Goal: Information Seeking & Learning: Understand process/instructions

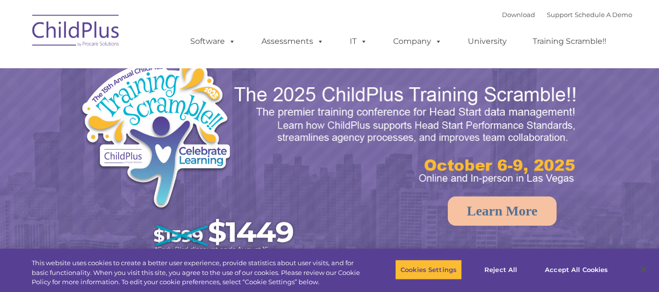
select select "MEDIUM"
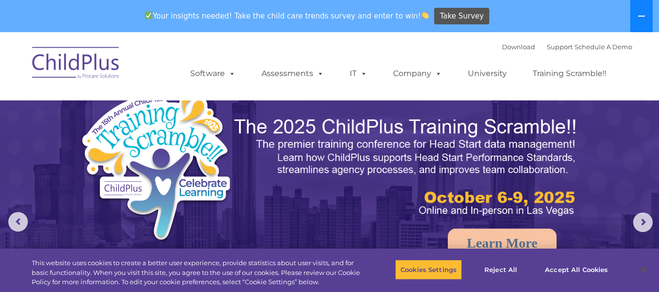
click at [646, 12] on button at bounding box center [641, 16] width 22 height 32
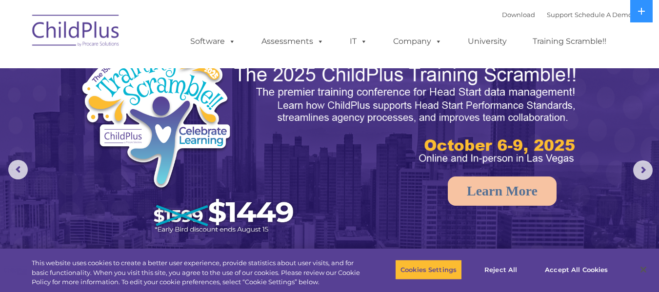
scroll to position [20, 0]
click at [550, 273] on button "Accept All Cookies" at bounding box center [576, 269] width 74 height 20
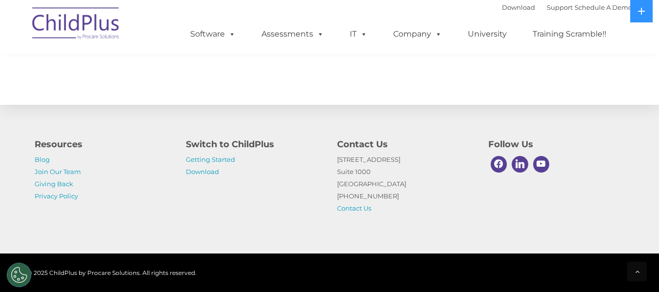
scroll to position [1127, 0]
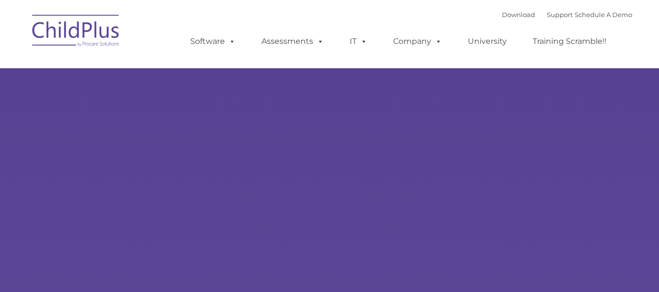
type input ""
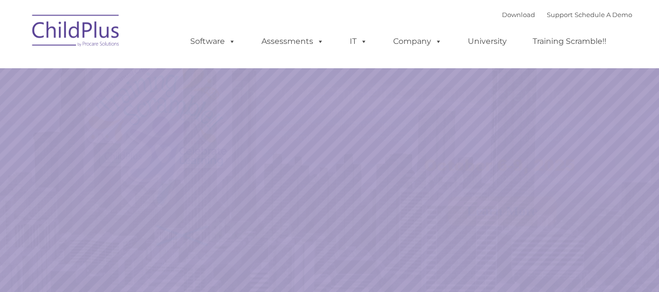
select select "MEDIUM"
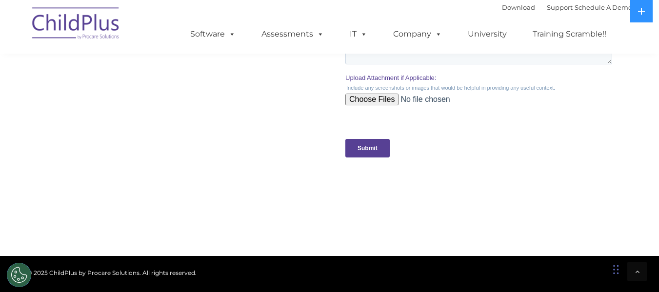
scroll to position [1162, 0]
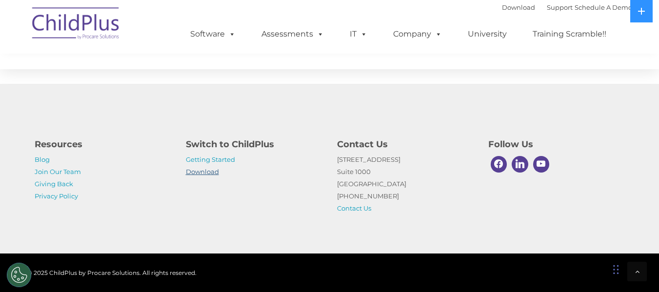
click at [210, 173] on link "Download" at bounding box center [202, 172] width 33 height 8
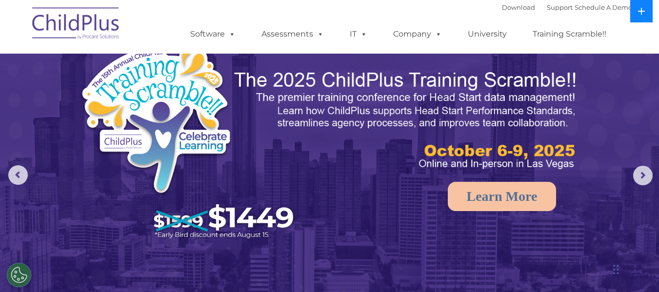
click at [635, 17] on button at bounding box center [641, 11] width 22 height 22
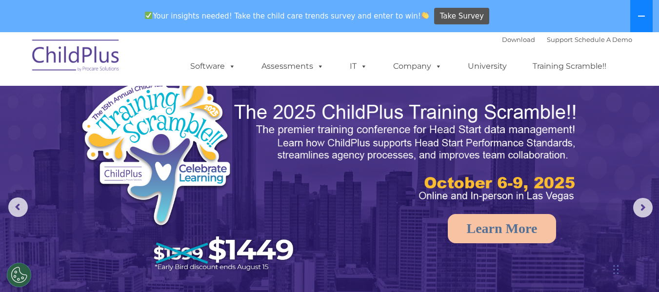
click at [635, 17] on button at bounding box center [641, 16] width 22 height 32
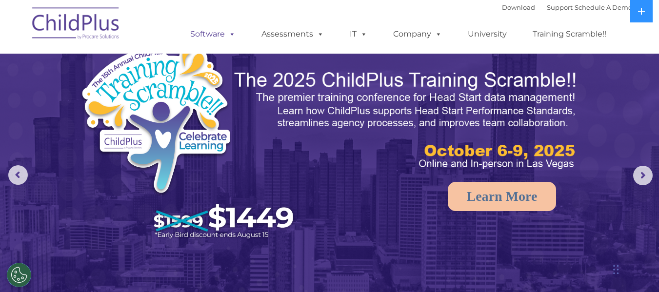
click at [231, 37] on span at bounding box center [230, 33] width 11 height 9
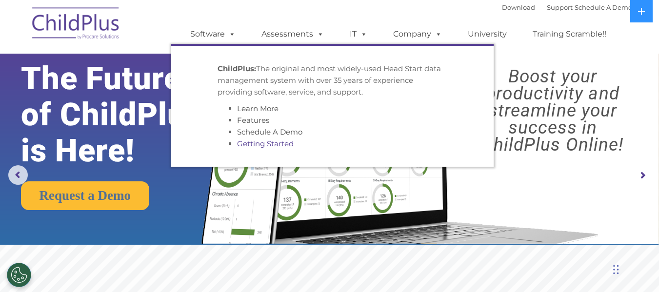
click at [254, 142] on link "Getting Started" at bounding box center [265, 143] width 57 height 9
